Goal: Transaction & Acquisition: Purchase product/service

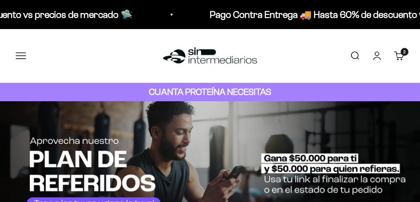
click at [405, 51] on span "2" at bounding box center [405, 51] width 2 height 5
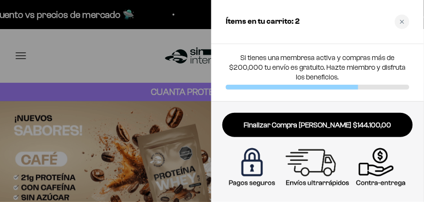
click at [114, 56] on div at bounding box center [212, 101] width 424 height 202
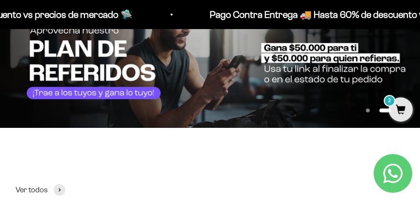
scroll to position [55, 0]
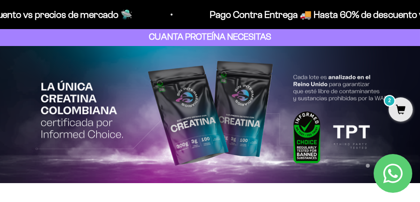
click at [235, 95] on img at bounding box center [210, 114] width 420 height 137
click at [76, 98] on img at bounding box center [210, 114] width 420 height 137
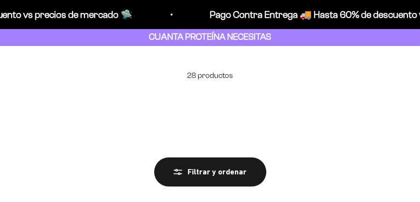
scroll to position [138, 0]
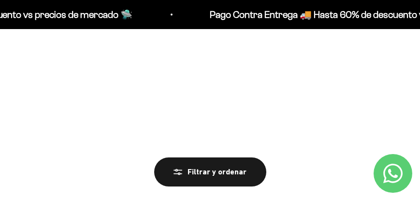
click at [301, 115] on img at bounding box center [310, 105] width 189 height 189
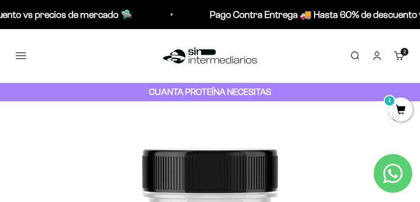
click at [24, 55] on button "Menú" at bounding box center [20, 55] width 11 height 11
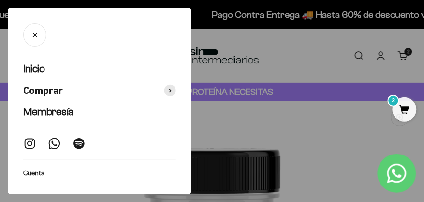
click at [26, 60] on div "Inicio Comprar Membresía Sobre Nosotros Ingreso Miembros Cuenta Comprar Proteín…" at bounding box center [100, 101] width 184 height 186
click at [30, 68] on span "Inicio" at bounding box center [33, 68] width 21 height 12
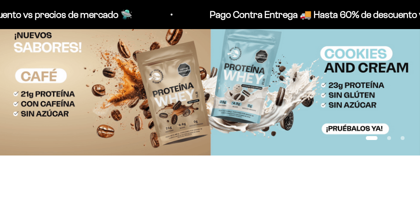
scroll to position [83, 0]
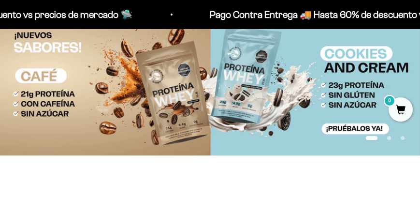
click at [388, 139] on button "Ir al artículo 2" at bounding box center [390, 138] width 4 height 4
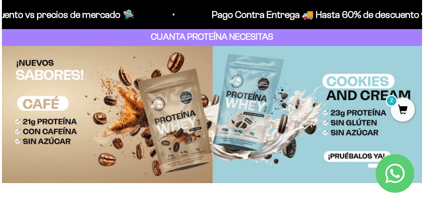
scroll to position [0, 0]
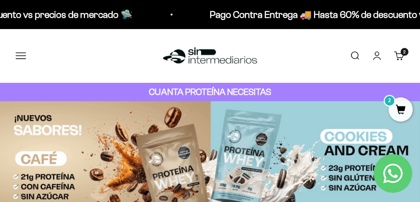
click at [396, 56] on link "Carrito 2 artículos 2" at bounding box center [399, 55] width 11 height 11
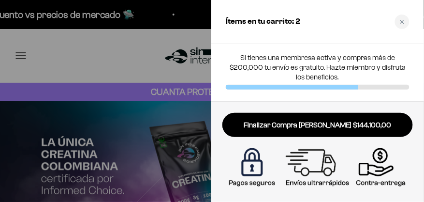
click at [118, 47] on div at bounding box center [212, 101] width 424 height 202
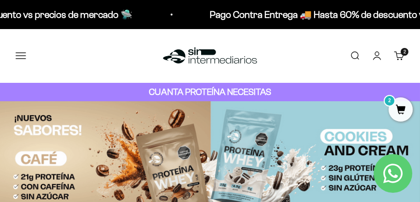
click at [17, 54] on button "Menú" at bounding box center [20, 55] width 11 height 11
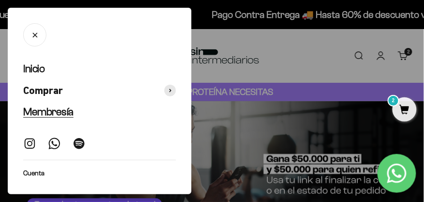
click at [62, 110] on span "Membresía" at bounding box center [48, 111] width 50 height 12
